Goal: Check status: Check status

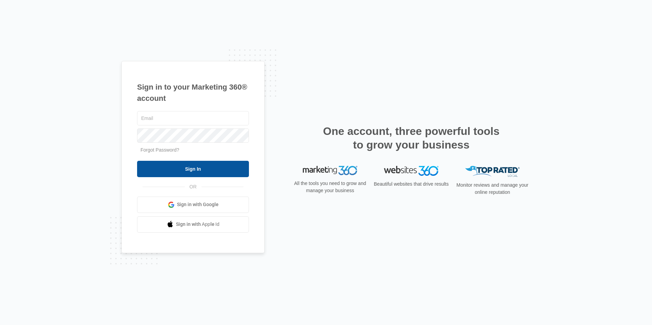
type input "[EMAIL_ADDRESS][DOMAIN_NAME]"
click at [175, 171] on input "Sign In" at bounding box center [193, 169] width 112 height 16
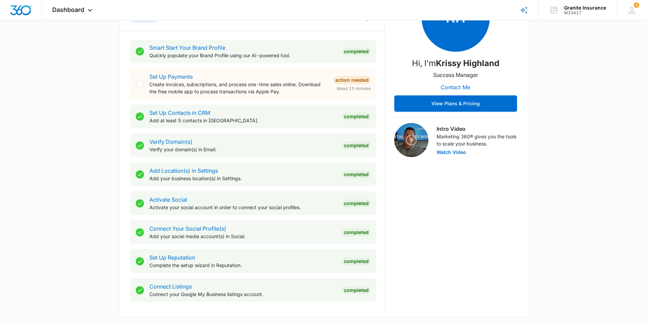
scroll to position [239, 0]
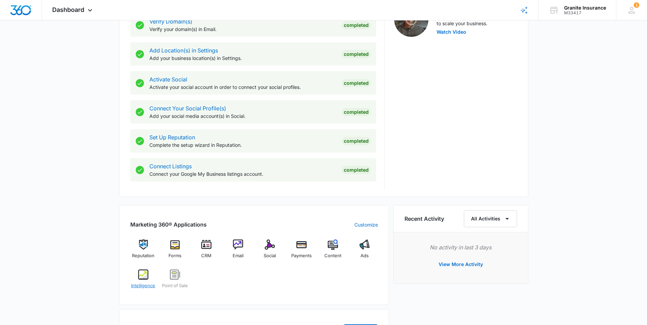
click at [143, 276] on img at bounding box center [143, 275] width 10 height 10
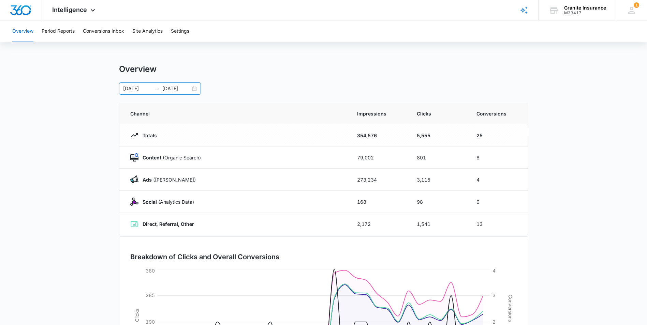
click at [194, 87] on div "[DATE] [DATE]" at bounding box center [160, 89] width 82 height 12
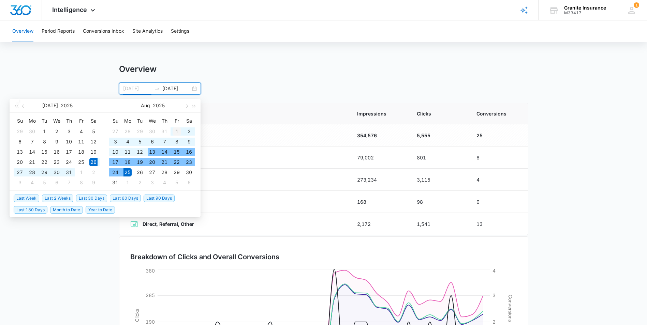
type input "[DATE]"
click at [174, 131] on div "1" at bounding box center [177, 132] width 8 height 8
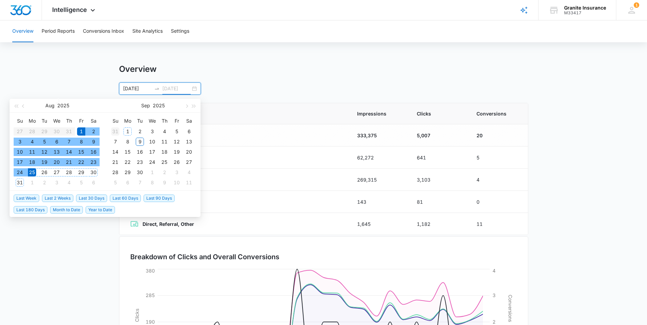
type input "[DATE]"
click at [116, 130] on div "31" at bounding box center [115, 132] width 8 height 8
